Goal: Information Seeking & Learning: Check status

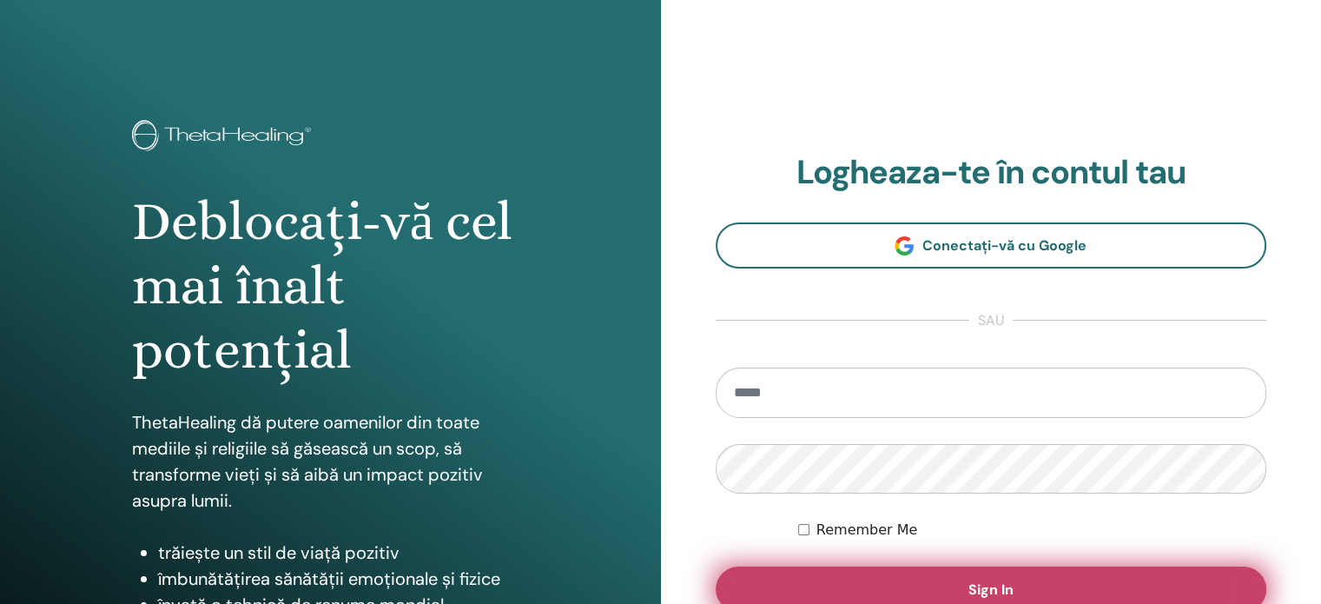
type input "**********"
click at [931, 578] on button "Sign In" at bounding box center [992, 588] width 552 height 45
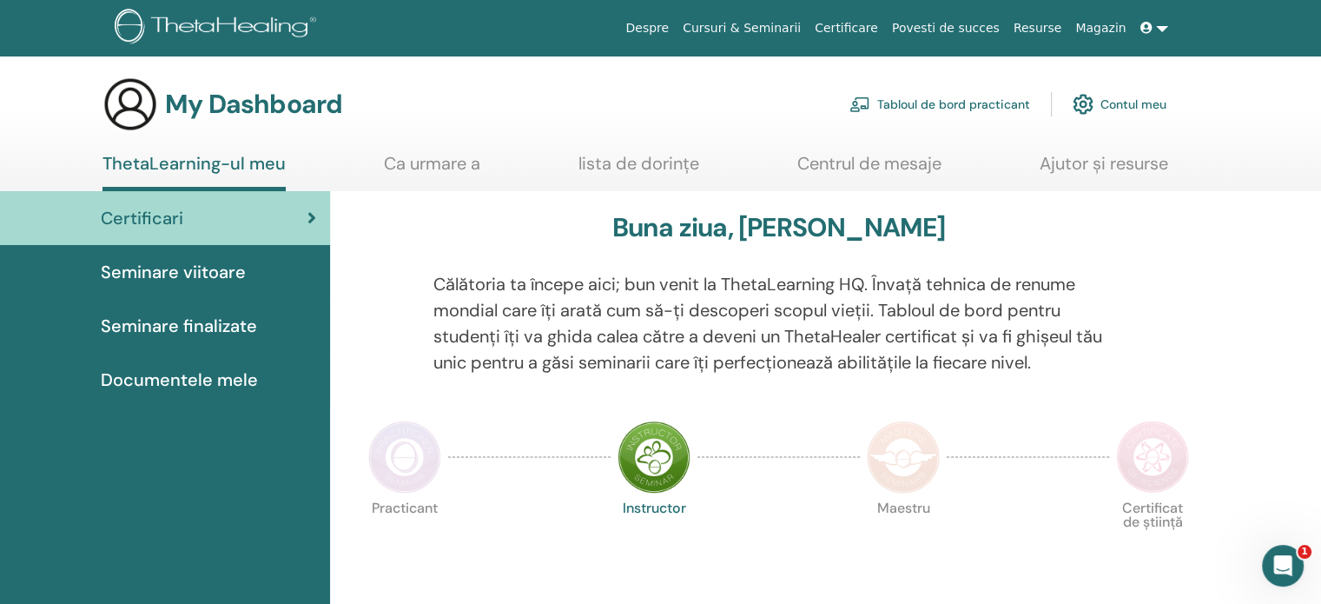
click at [170, 217] on span "Certificari" at bounding box center [142, 218] width 83 height 26
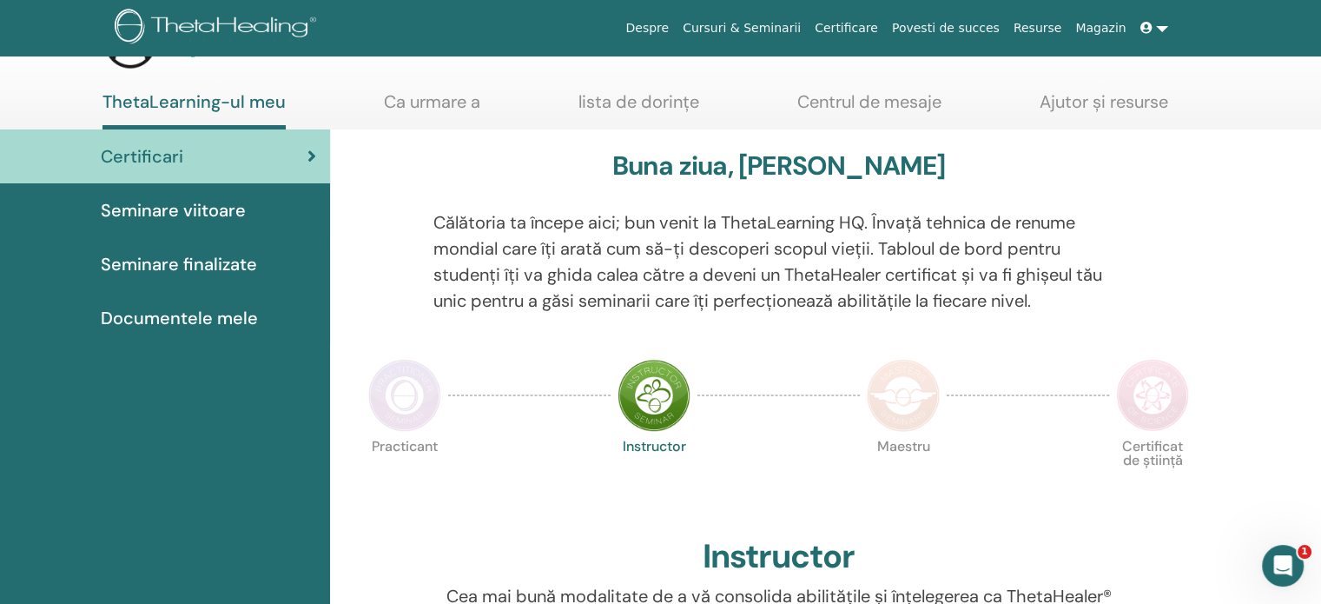
scroll to position [87, 0]
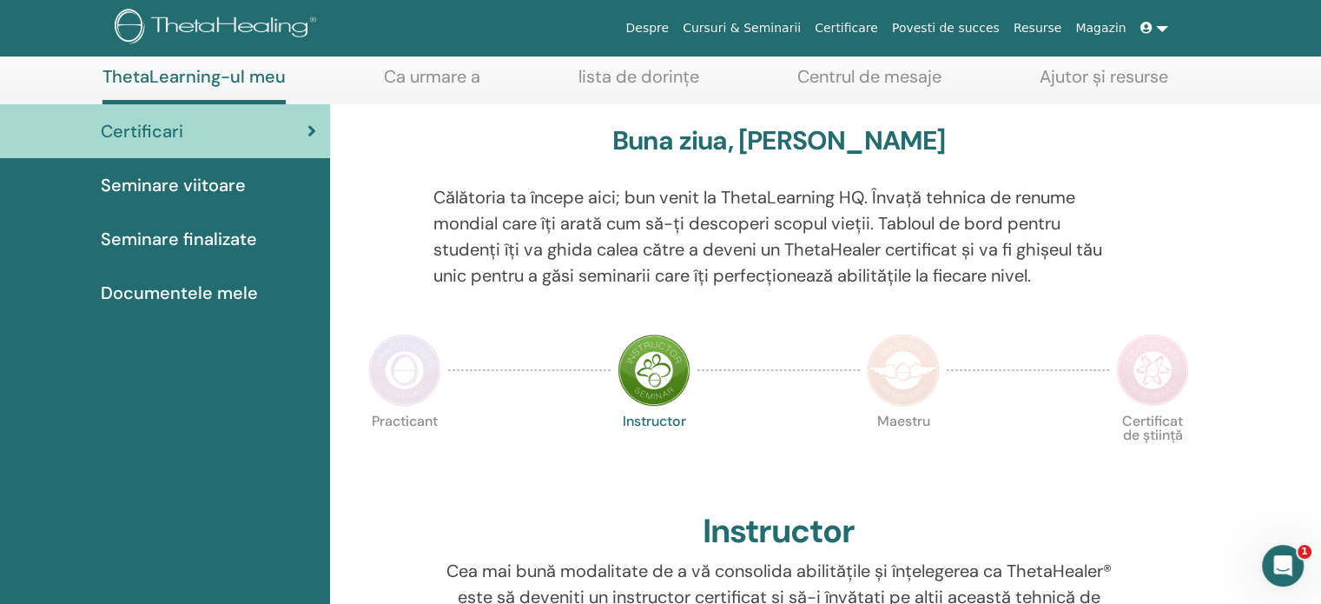
click at [415, 374] on img at bounding box center [404, 370] width 73 height 73
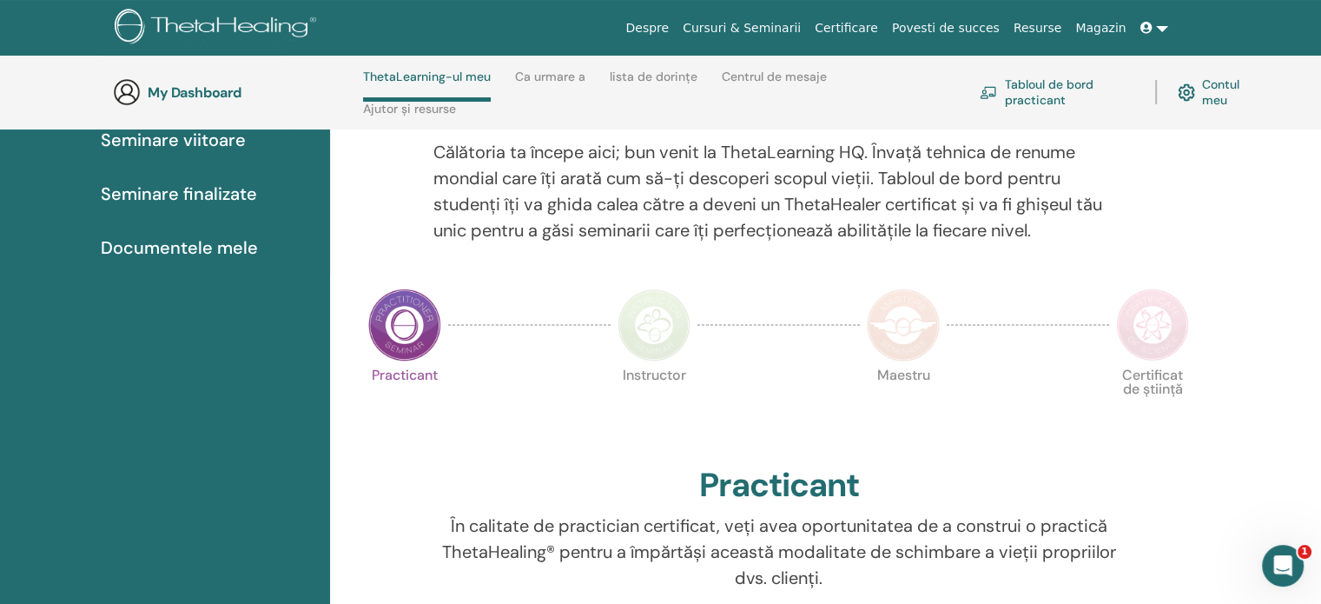
scroll to position [247, 0]
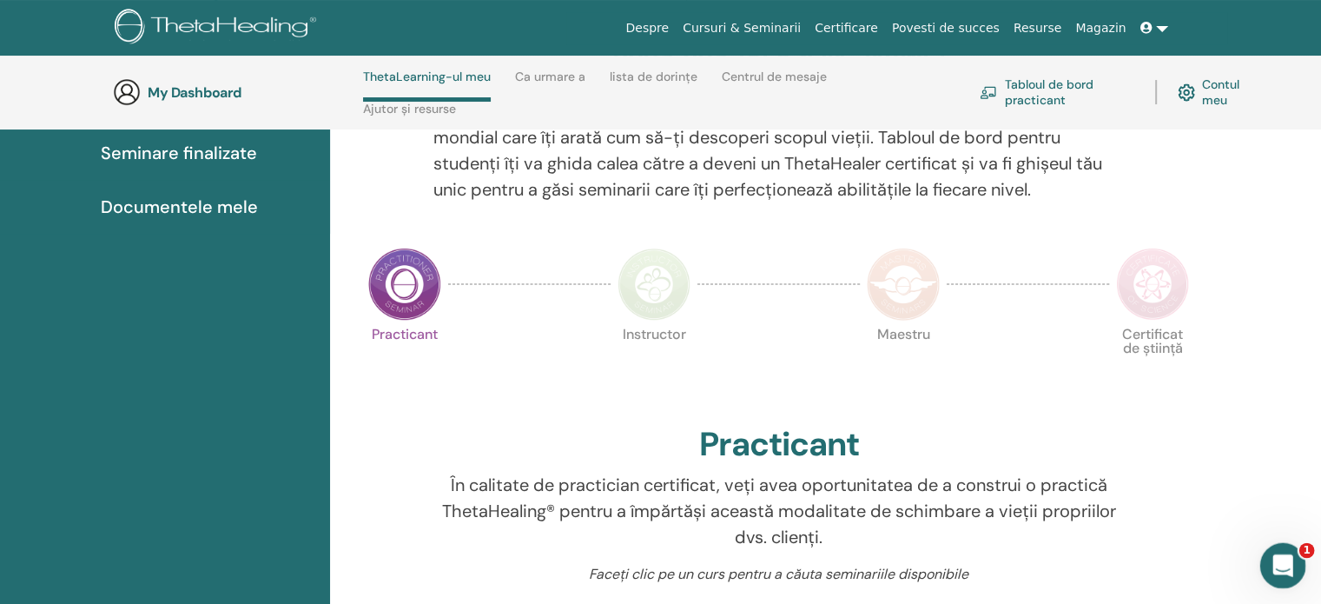
click at [1293, 542] on html at bounding box center [1281, 563] width 42 height 42
click at [1295, 561] on div "Open Intercom Messenger" at bounding box center [1280, 562] width 57 height 57
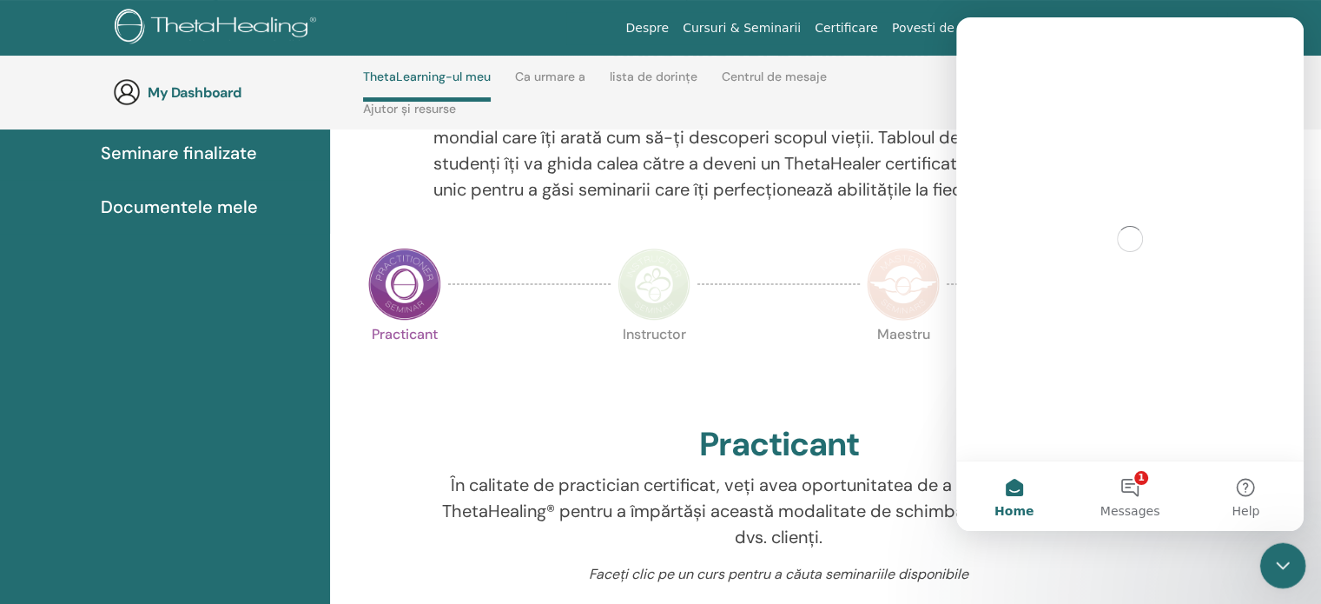
scroll to position [0, 0]
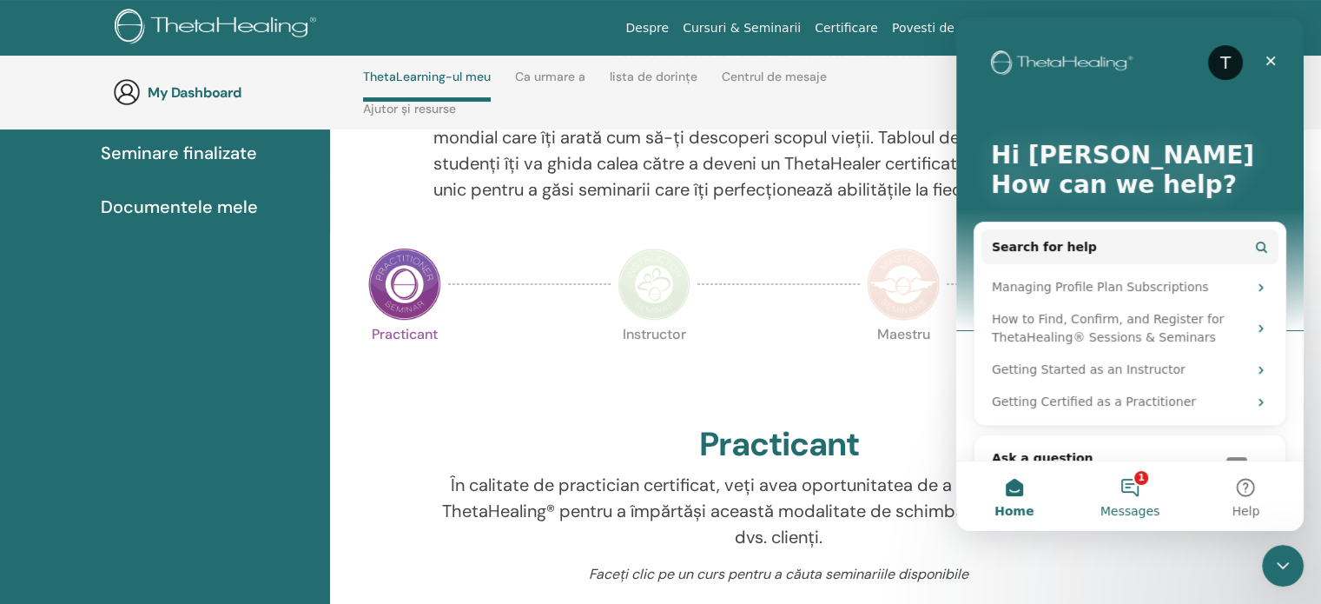
click at [1130, 486] on button "1 Messages" at bounding box center [1130, 495] width 116 height 69
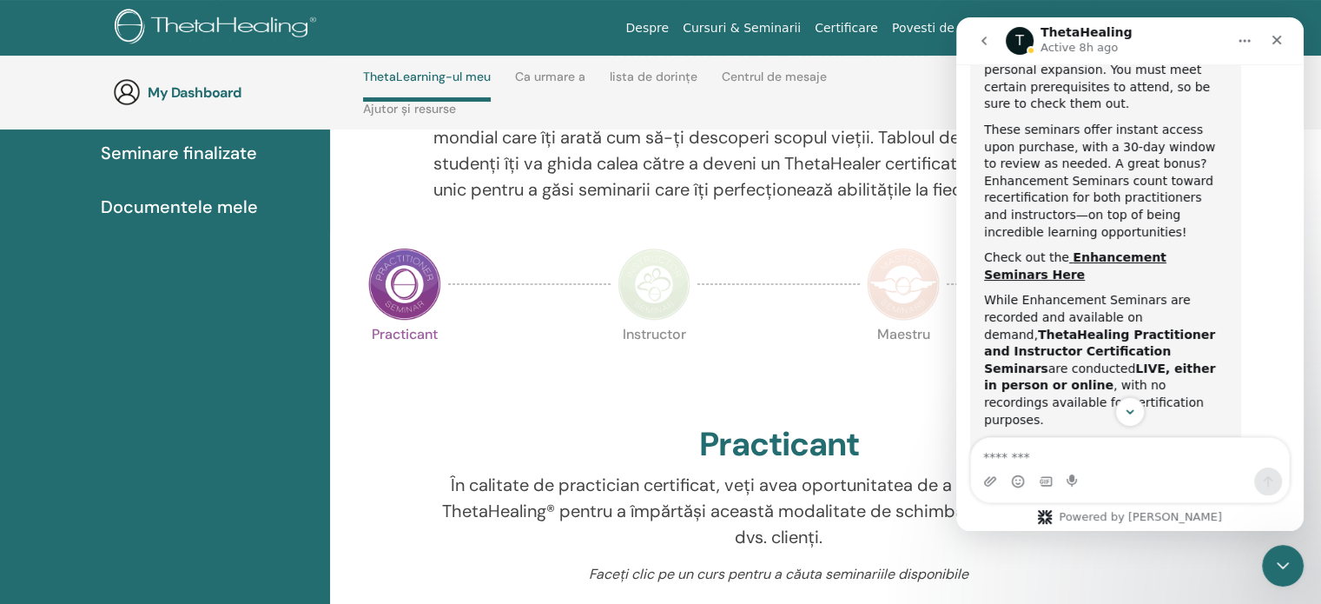
scroll to position [991, 0]
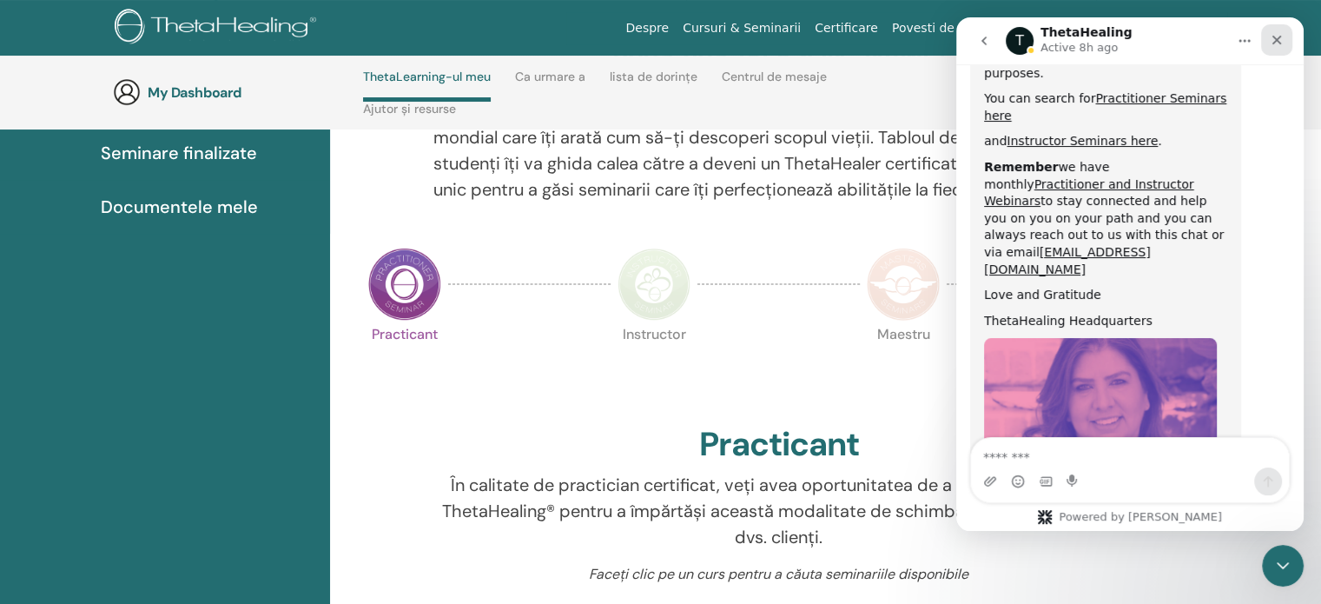
click at [1270, 43] on icon "Close" at bounding box center [1277, 40] width 14 height 14
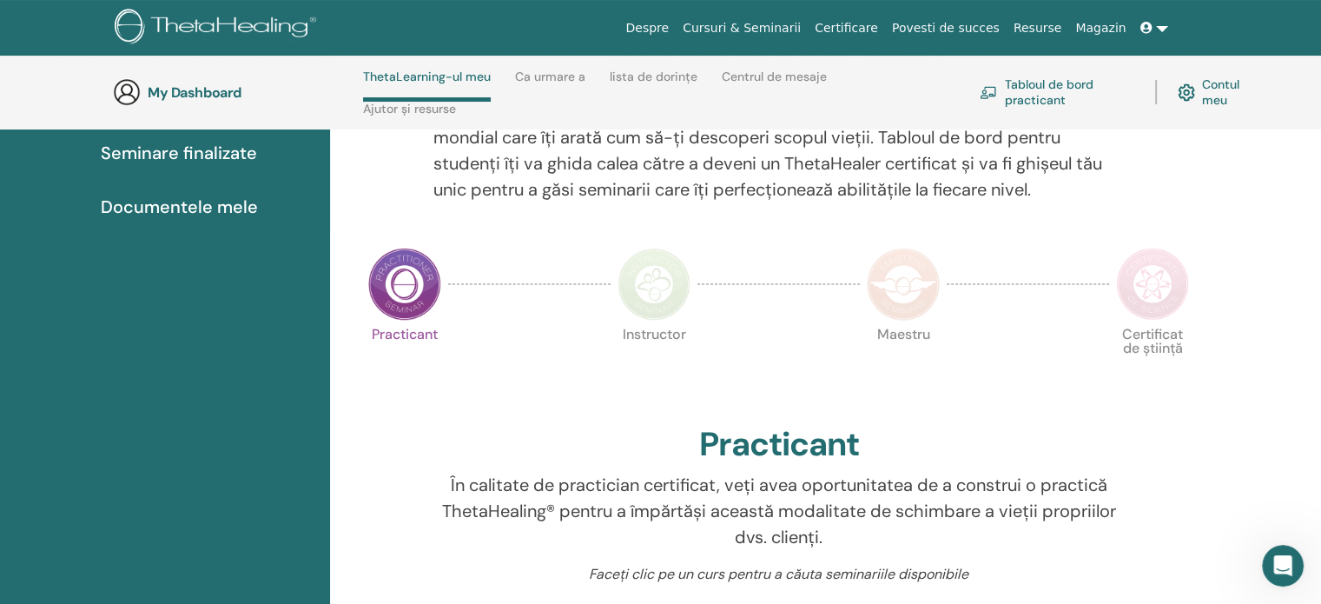
click at [885, 27] on link "Certificare" at bounding box center [846, 28] width 77 height 32
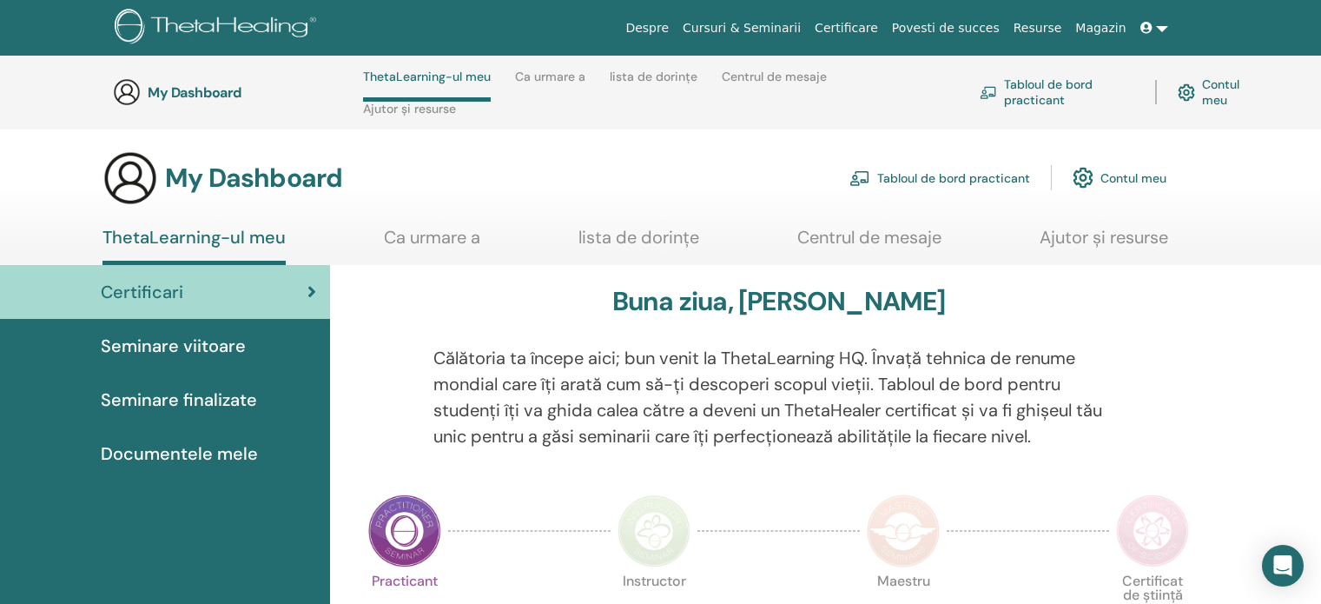
scroll to position [248, 0]
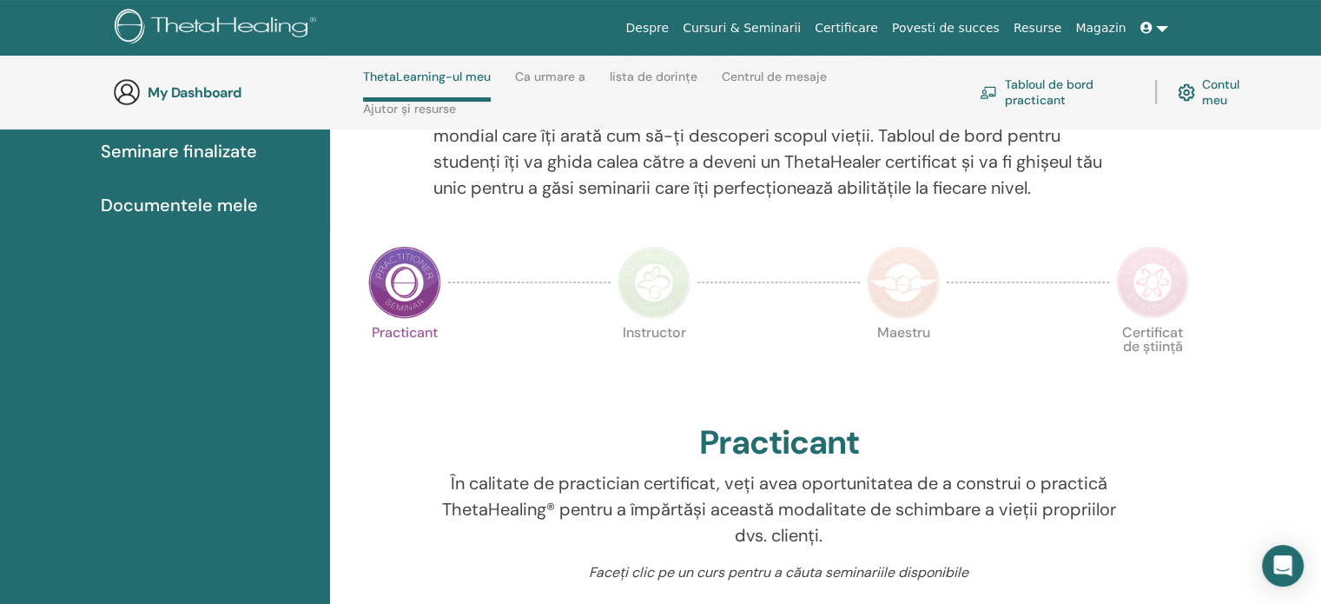
click at [167, 208] on span "Documentele mele" at bounding box center [179, 205] width 157 height 26
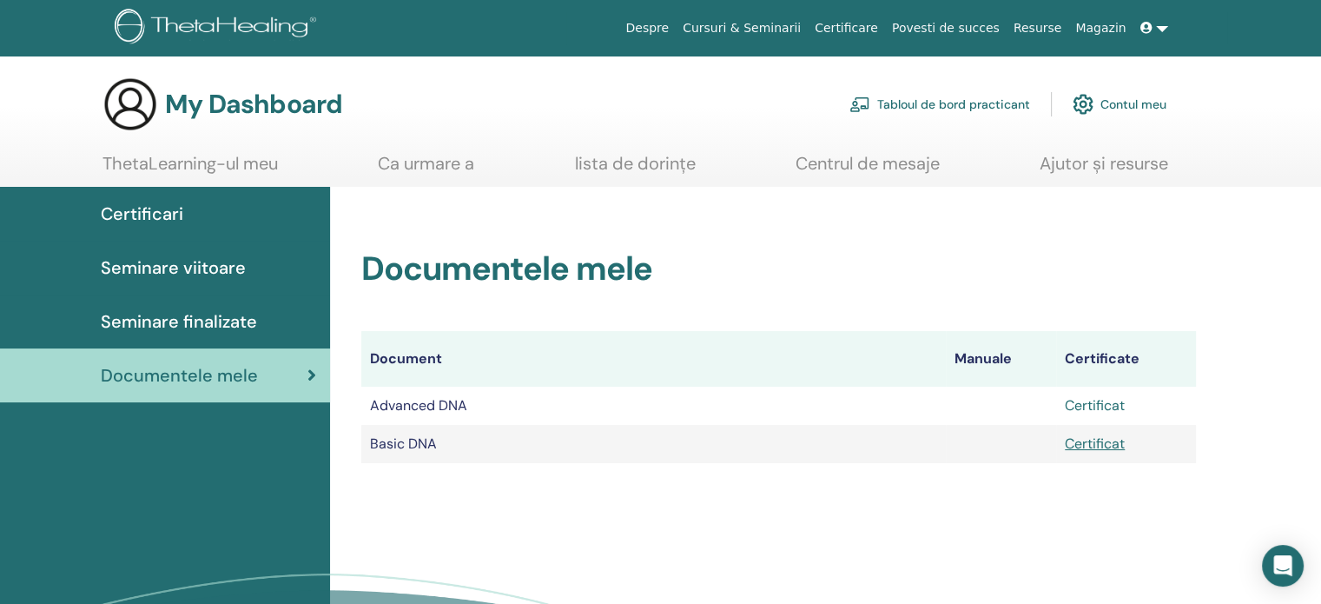
click at [1115, 407] on link "Certificat" at bounding box center [1095, 405] width 60 height 18
